Goal: Navigation & Orientation: Find specific page/section

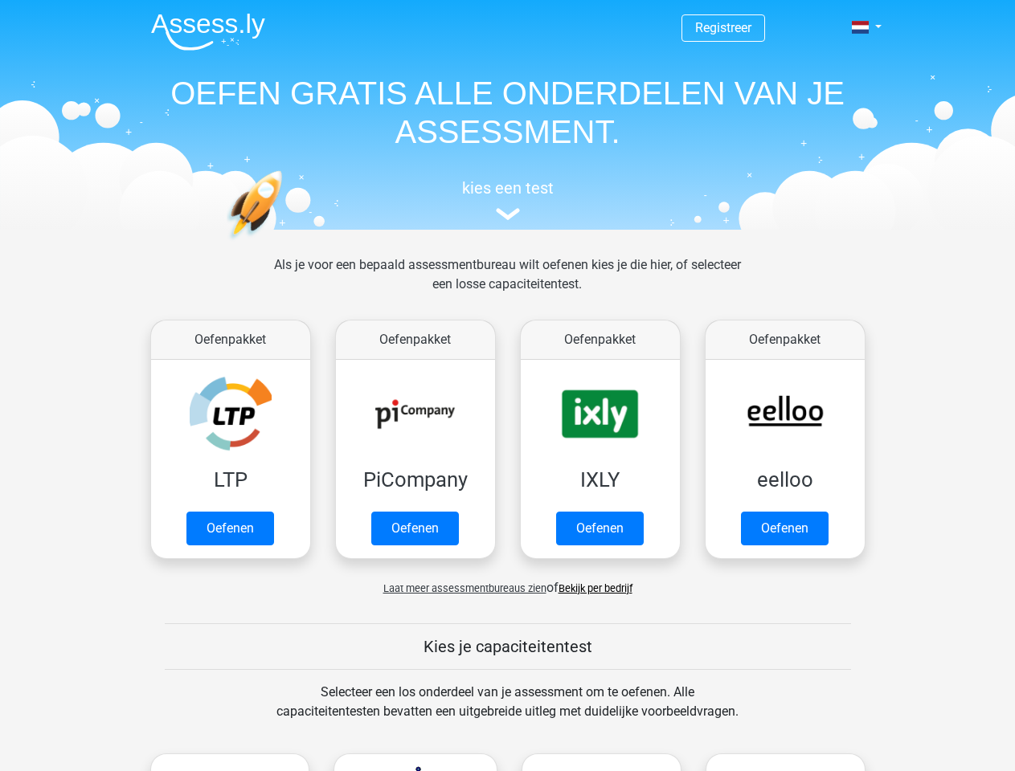
click at [861, 27] on span at bounding box center [860, 27] width 17 height 13
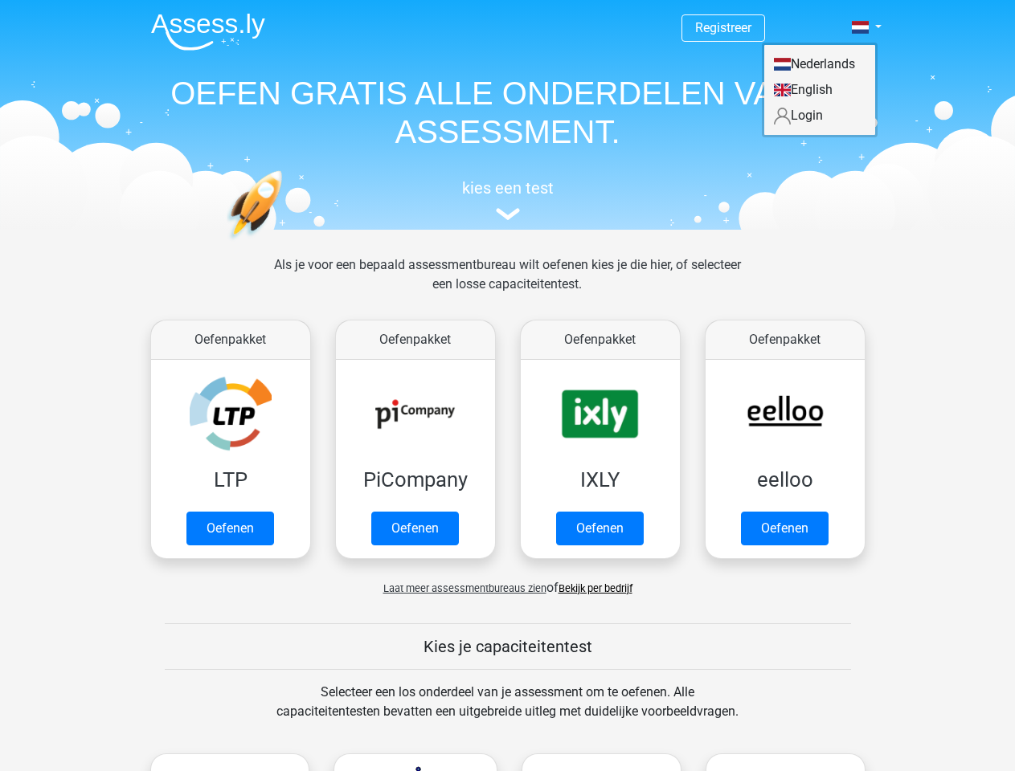
click at [460, 588] on span "Laat meer assessmentbureaus zien" at bounding box center [464, 589] width 163 height 12
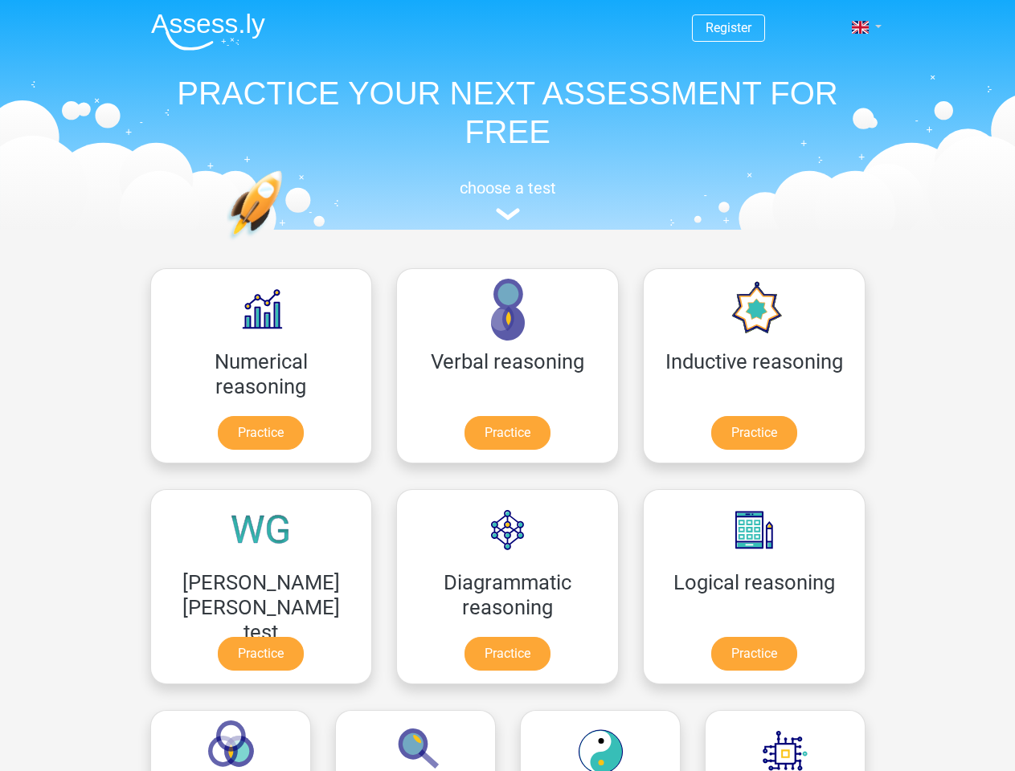
click at [861, 27] on span at bounding box center [860, 27] width 17 height 13
